Goal: Find specific page/section: Find specific page/section

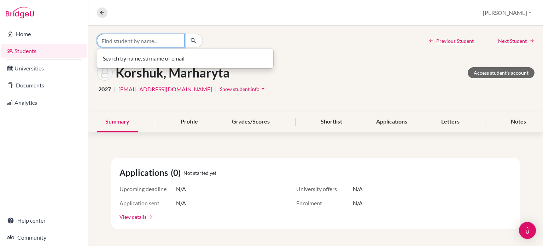
click at [141, 39] on input "Find student by name..." at bounding box center [141, 40] width 88 height 13
type input "m"
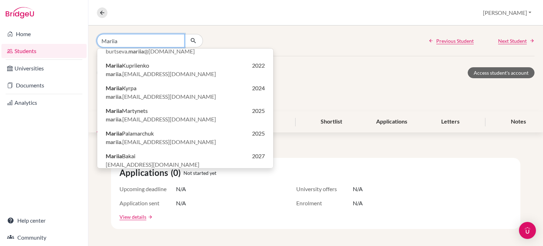
scroll to position [16, 0]
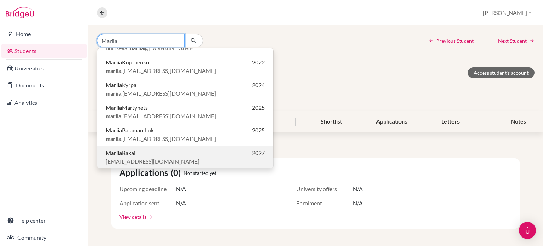
type input "Mariia"
click at [126, 159] on span "[EMAIL_ADDRESS][DOMAIN_NAME]" at bounding box center [153, 161] width 94 height 8
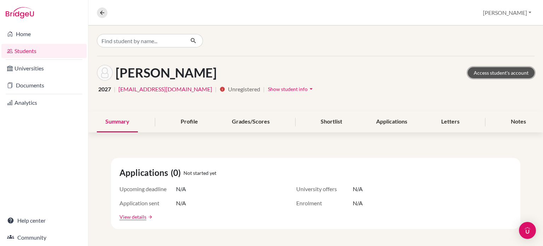
click at [499, 71] on link "Access student's account" at bounding box center [501, 72] width 67 height 11
